Goal: Find specific page/section: Find specific page/section

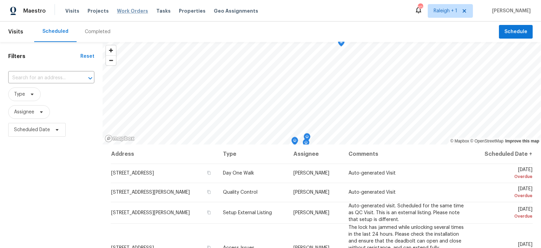
click at [130, 13] on span "Work Orders" at bounding box center [132, 11] width 31 height 7
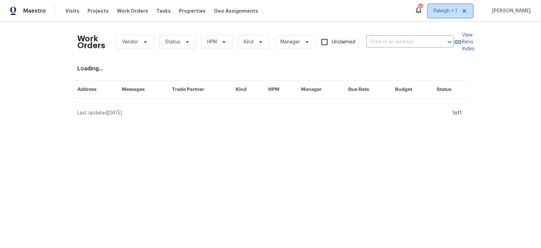
click at [457, 11] on span "Raleigh + 1" at bounding box center [445, 11] width 24 height 7
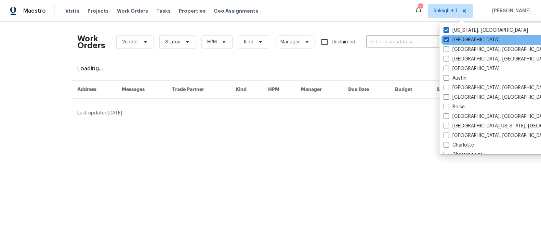
click at [448, 40] on span at bounding box center [445, 39] width 5 height 5
click at [448, 40] on input "[GEOGRAPHIC_DATA]" at bounding box center [445, 39] width 4 height 4
checkbox input "false"
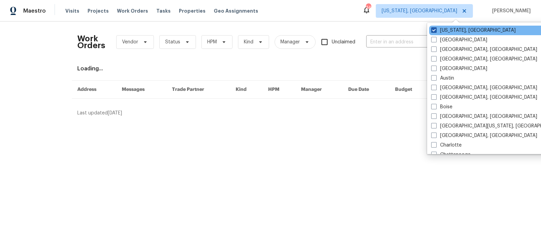
click at [436, 29] on span at bounding box center [433, 29] width 5 height 5
click at [435, 29] on input "[US_STATE], [GEOGRAPHIC_DATA]" at bounding box center [433, 29] width 4 height 4
checkbox input "false"
checkbox input "true"
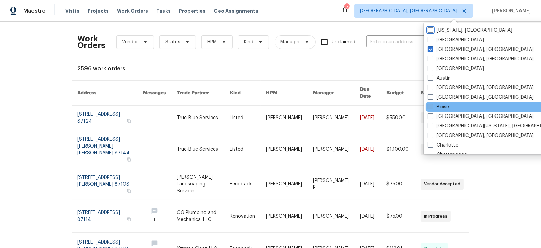
scroll to position [2, 0]
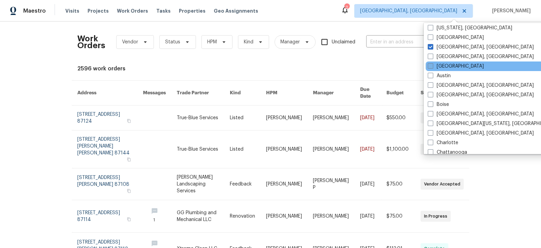
click at [431, 66] on span at bounding box center [429, 65] width 5 height 5
click at [431, 66] on input "[GEOGRAPHIC_DATA]" at bounding box center [429, 65] width 4 height 4
checkbox input "true"
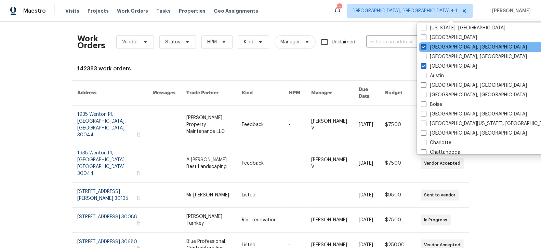
click at [422, 47] on span at bounding box center [423, 46] width 5 height 5
click at [422, 47] on input "[GEOGRAPHIC_DATA], [GEOGRAPHIC_DATA]" at bounding box center [423, 46] width 4 height 4
checkbox input "false"
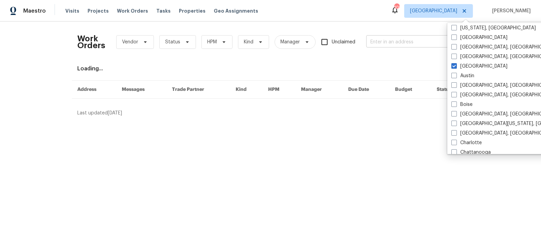
click at [391, 41] on input "text" at bounding box center [400, 42] width 68 height 11
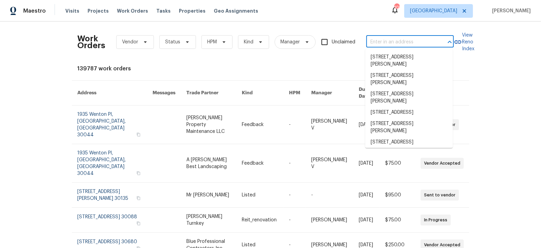
paste input "[STREET_ADDRESS]"
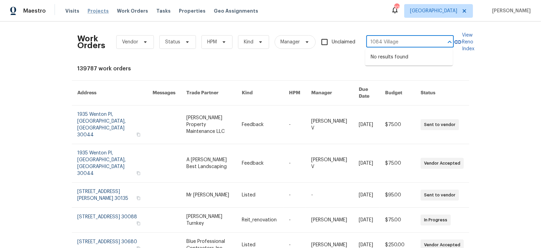
type input "1084 Village"
click at [95, 13] on span "Projects" at bounding box center [97, 11] width 21 height 7
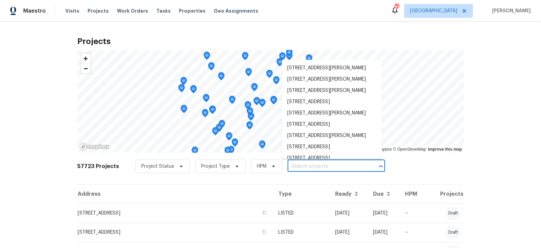
click at [291, 166] on input "text" at bounding box center [326, 166] width 78 height 11
paste input "[STREET_ADDRESS]"
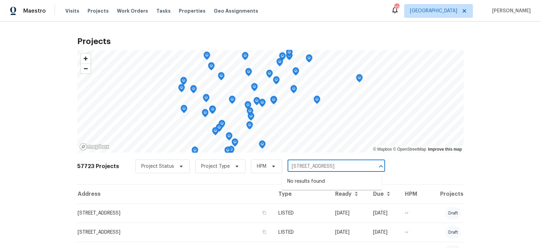
type input "[STREET_ADDRESS]"
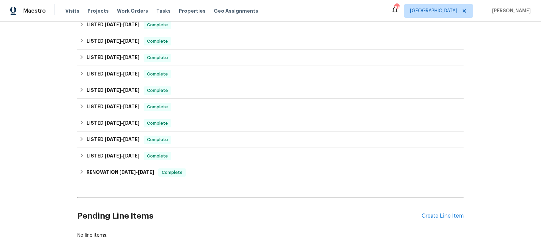
scroll to position [154, 0]
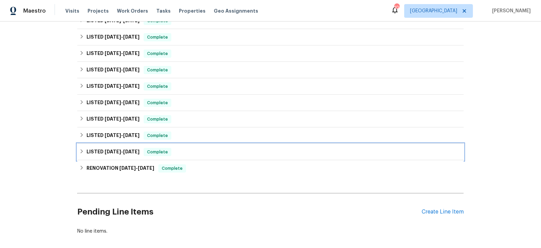
click at [105, 150] on span "8/29/24" at bounding box center [113, 151] width 16 height 5
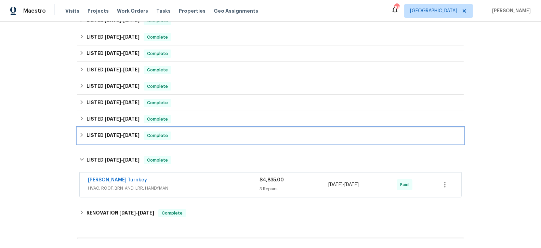
click at [101, 138] on h6 "LISTED 9/23/24 - 10/2/24" at bounding box center [112, 136] width 53 height 8
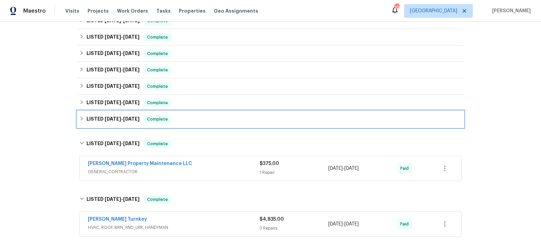
click at [101, 119] on h6 "LISTED 9/23/24 - 9/27/24" at bounding box center [112, 119] width 53 height 8
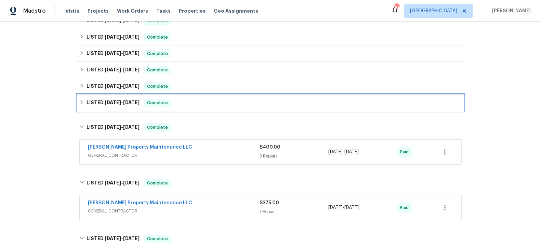
click at [101, 102] on h6 "LISTED 12/30/24 - 1/1/25" at bounding box center [112, 103] width 53 height 8
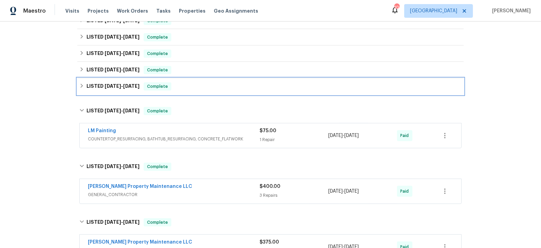
click at [104, 87] on h6 "LISTED 1/10/25 - 1/15/25" at bounding box center [112, 86] width 53 height 8
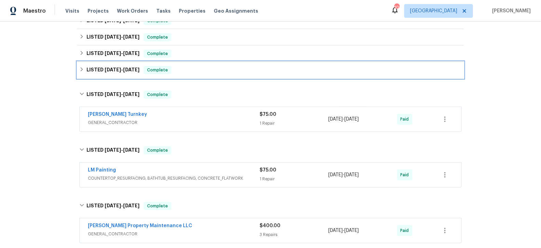
click at [104, 73] on h6 "LISTED 1/14/25 - 1/17/25" at bounding box center [112, 70] width 53 height 8
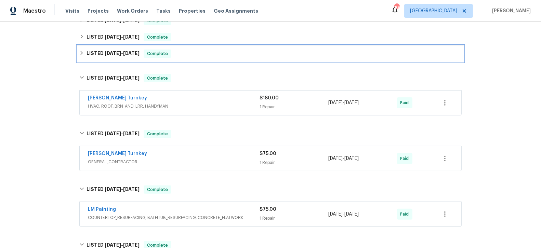
click at [104, 56] on h6 "LISTED 3/4/25 - 3/5/25" at bounding box center [112, 54] width 53 height 8
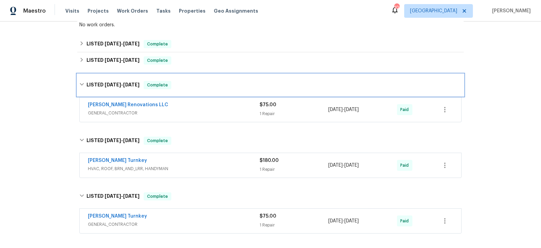
scroll to position [131, 0]
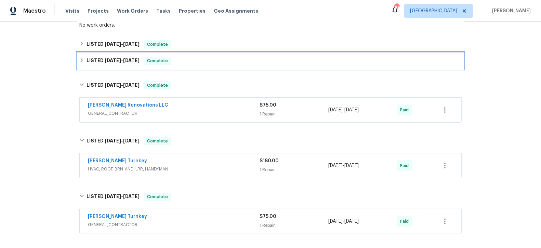
click at [105, 58] on span "3/19/25" at bounding box center [113, 60] width 16 height 5
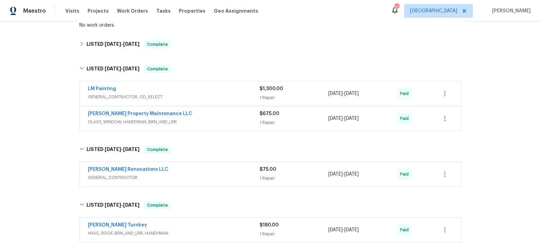
click at [103, 92] on span "LM Painting" at bounding box center [102, 88] width 28 height 7
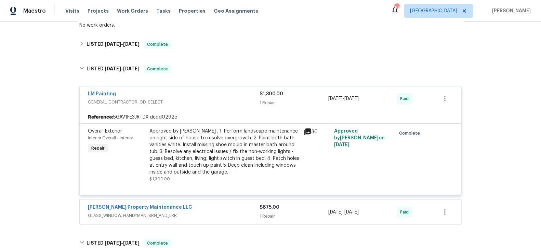
click at [235, 152] on div "Approved by Matt . 1. Perform landscape maintenance on right side of house to r…" at bounding box center [224, 152] width 150 height 48
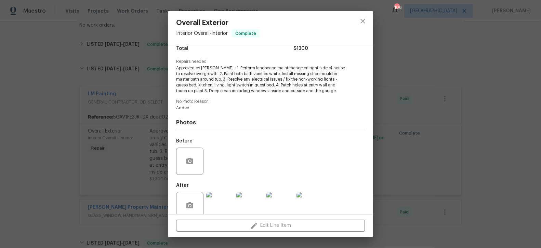
scroll to position [72, 0]
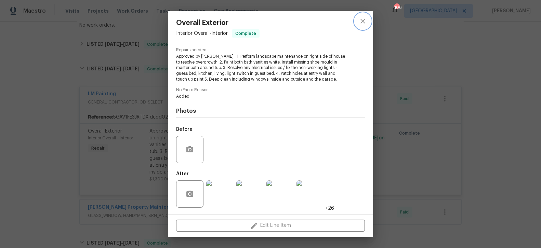
click at [362, 21] on icon "close" at bounding box center [362, 21] width 4 height 4
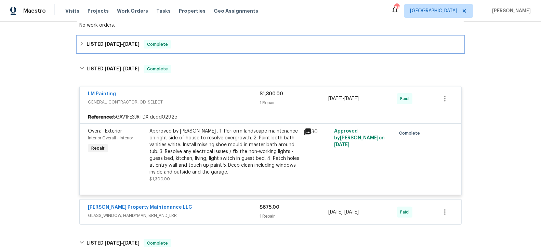
click at [108, 43] on span "5/14/25" at bounding box center [113, 44] width 16 height 5
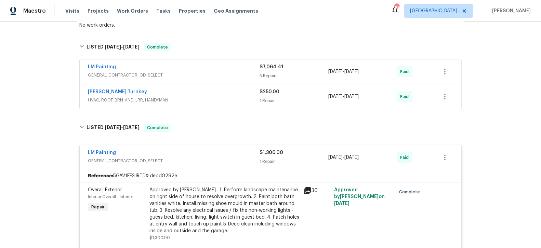
click at [118, 74] on span "GENERAL_CONTRACTOR, OD_SELECT" at bounding box center [174, 75] width 172 height 7
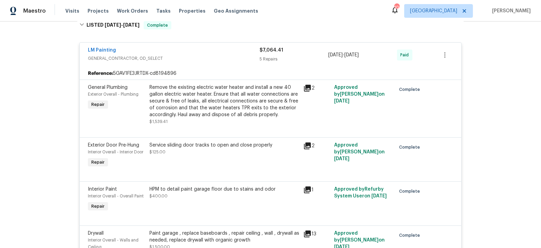
scroll to position [153, 0]
click at [101, 50] on link "LM Painting" at bounding box center [102, 49] width 28 height 5
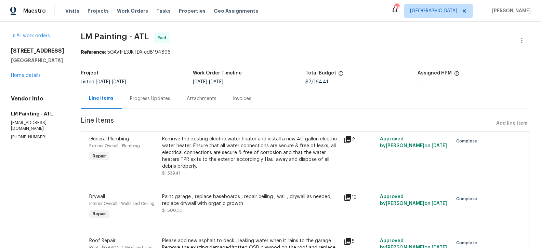
click at [169, 101] on div "Progress Updates" at bounding box center [150, 98] width 40 height 7
